Goal: Transaction & Acquisition: Purchase product/service

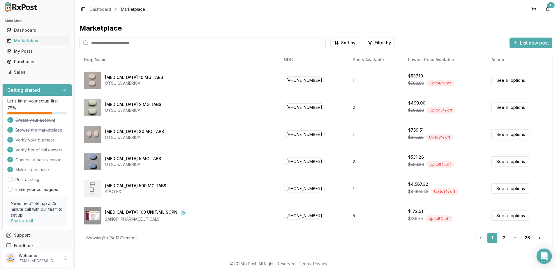
click at [544, 259] on icon "Open Intercom Messenger" at bounding box center [543, 256] width 7 height 8
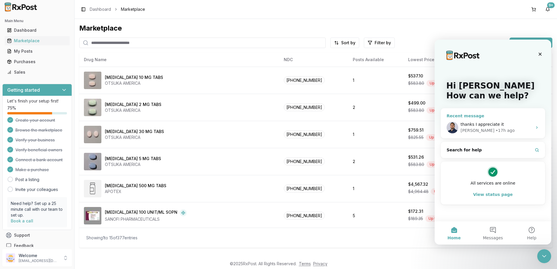
drag, startPoint x: 503, startPoint y: 119, endPoint x: 503, endPoint y: 123, distance: 3.2
click at [503, 120] on div "thanks I appreciate it [PERSON_NAME] • 17h ago" at bounding box center [492, 128] width 104 height 22
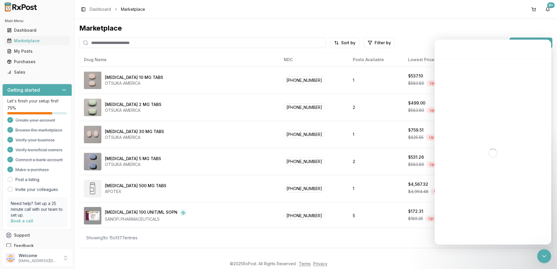
click at [161, 43] on input "search" at bounding box center [202, 43] width 246 height 10
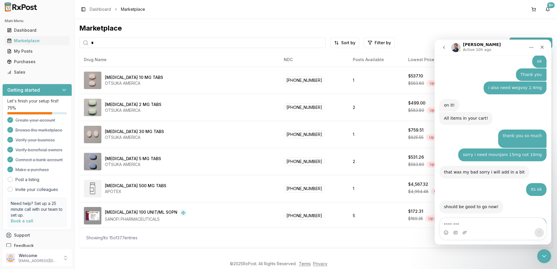
scroll to position [3746, 0]
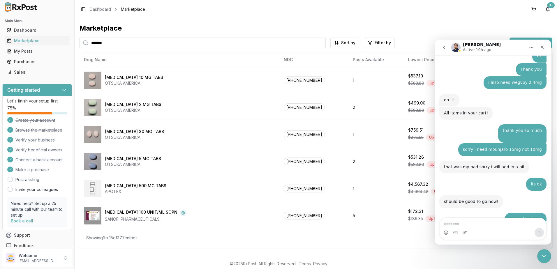
type input "*******"
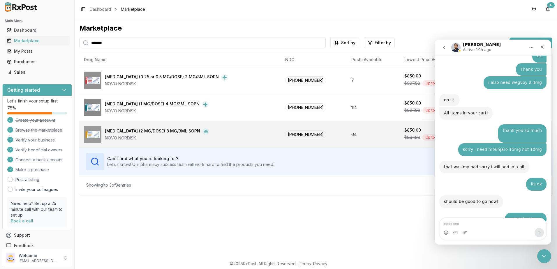
click at [255, 135] on div "[MEDICAL_DATA] (2 MG/DOSE) 8 MG/3ML SOPN NOVO NORDISK" at bounding box center [180, 134] width 192 height 17
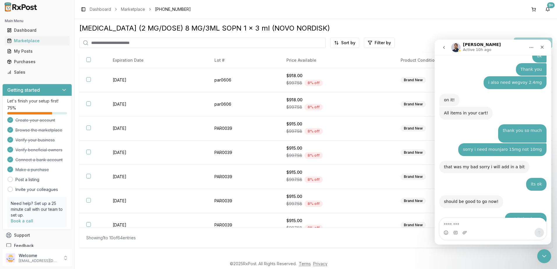
click at [530, 46] on icon "Home" at bounding box center [531, 47] width 5 height 5
click at [542, 256] on icon "Close Intercom Messenger" at bounding box center [543, 255] width 4 height 2
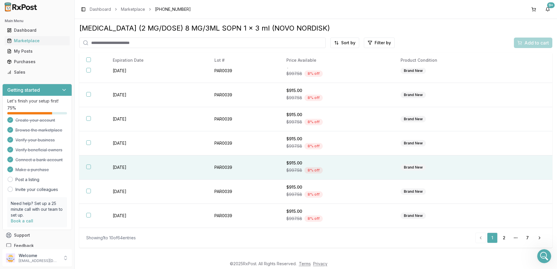
scroll to position [3746, 0]
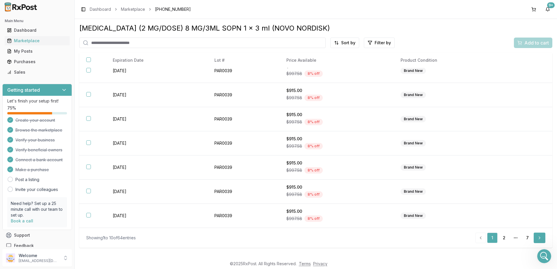
click at [536, 238] on link "Next" at bounding box center [539, 238] width 12 height 10
click at [540, 238] on link "Next" at bounding box center [539, 238] width 12 height 10
click at [540, 237] on link "Next" at bounding box center [539, 238] width 12 height 10
click at [540, 236] on link "Next" at bounding box center [539, 238] width 12 height 10
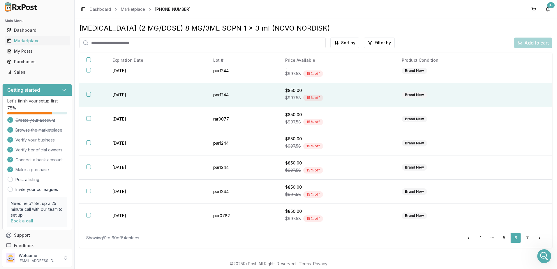
click at [344, 91] on div "$850.00" at bounding box center [336, 91] width 102 height 6
drag, startPoint x: 533, startPoint y: 44, endPoint x: 520, endPoint y: 52, distance: 16.0
click at [533, 44] on span "Add to cart" at bounding box center [536, 42] width 24 height 7
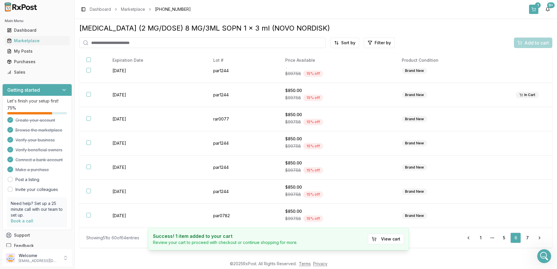
click at [535, 5] on div "1" at bounding box center [538, 5] width 6 height 6
